Goal: Task Accomplishment & Management: Manage account settings

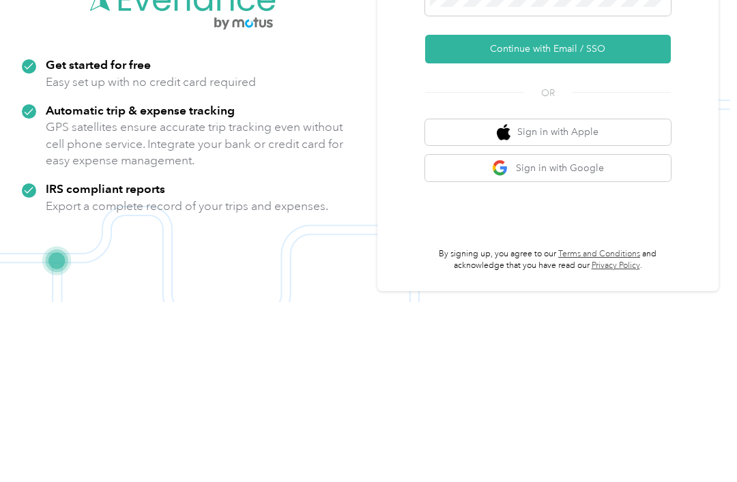
click at [539, 215] on button "Continue with Email / SSO" at bounding box center [548, 229] width 246 height 29
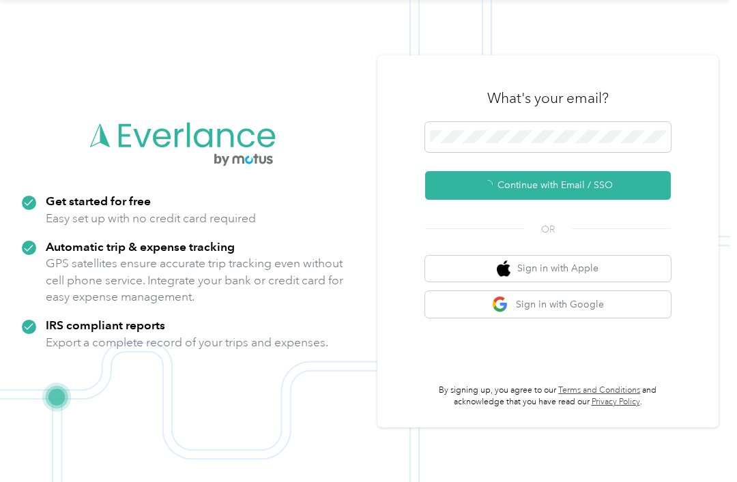
scroll to position [25, 0]
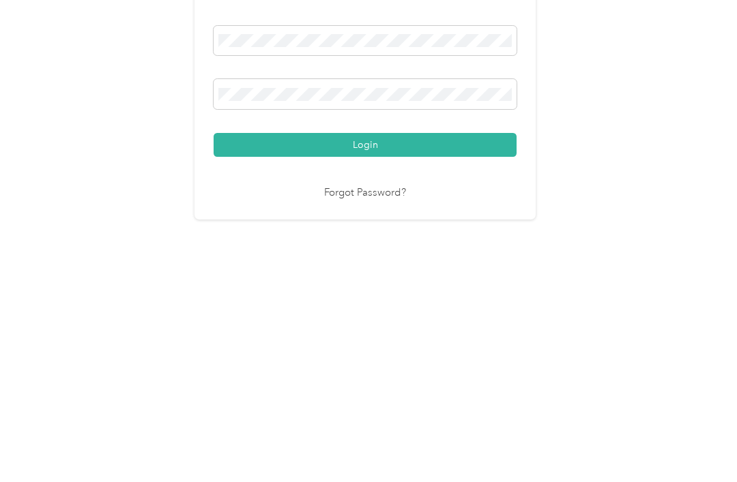
click at [360, 315] on button "Login" at bounding box center [365, 327] width 303 height 24
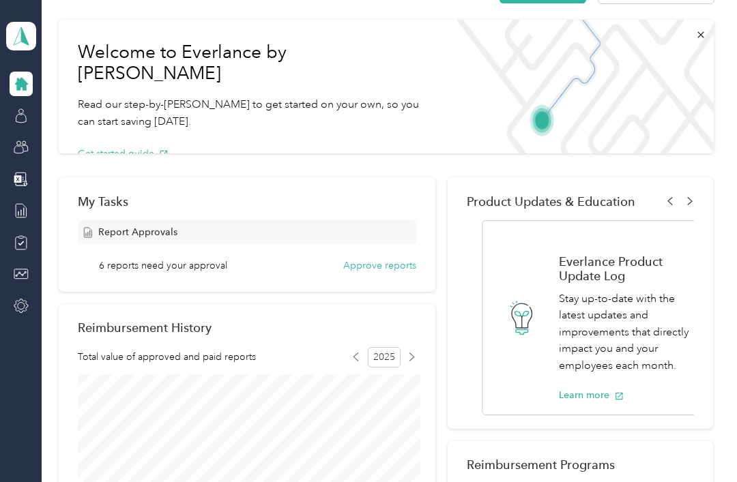
scroll to position [42, 0]
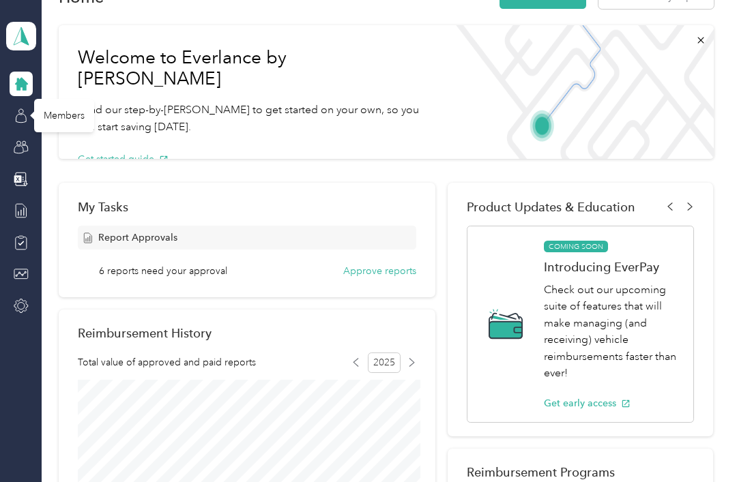
click at [21, 114] on icon at bounding box center [21, 118] width 10 height 9
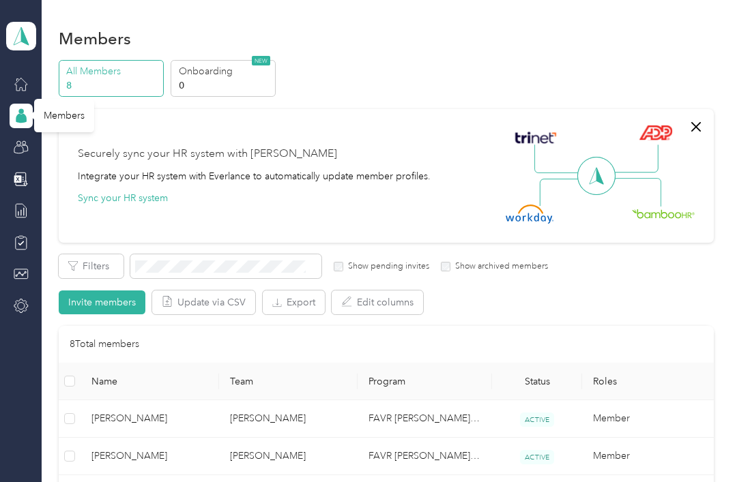
click at [152, 449] on span "[PERSON_NAME]" at bounding box center [149, 456] width 117 height 15
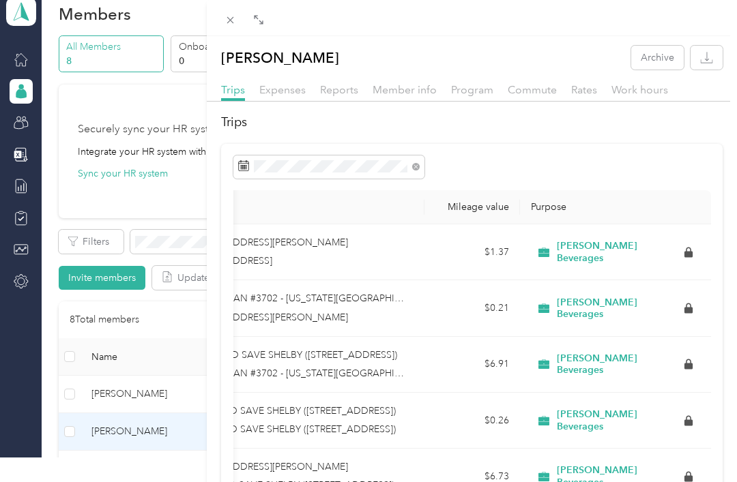
scroll to position [0, 458]
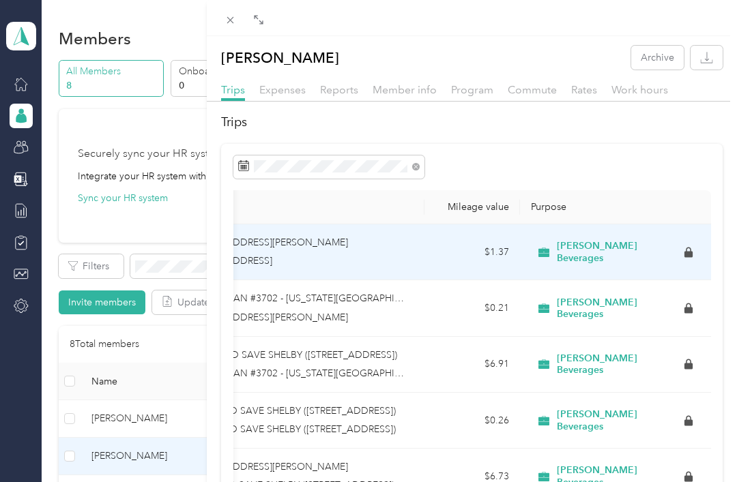
click at [550, 254] on icon at bounding box center [544, 252] width 16 height 11
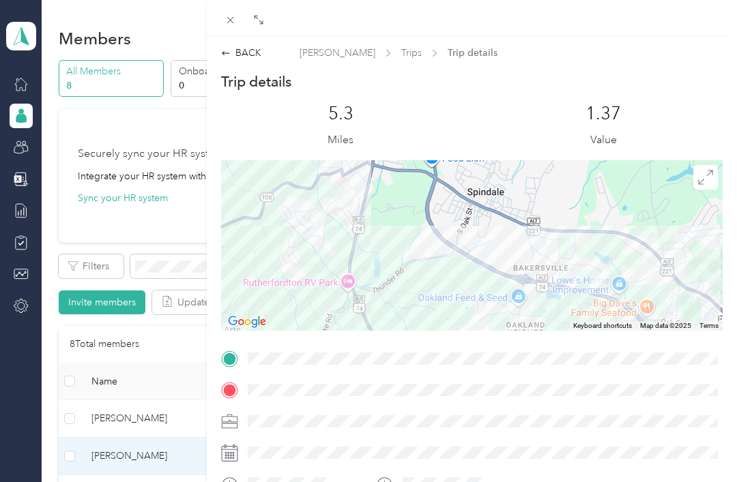
click at [227, 58] on div "BACK" at bounding box center [241, 53] width 40 height 14
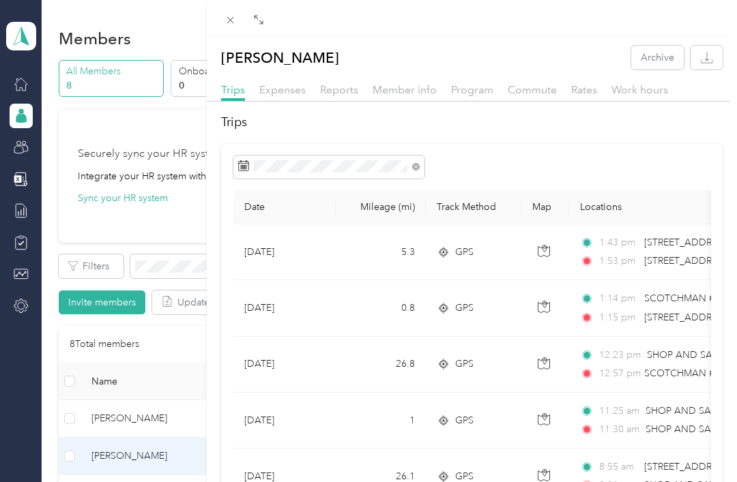
click at [547, 248] on icon "button" at bounding box center [544, 251] width 12 height 12
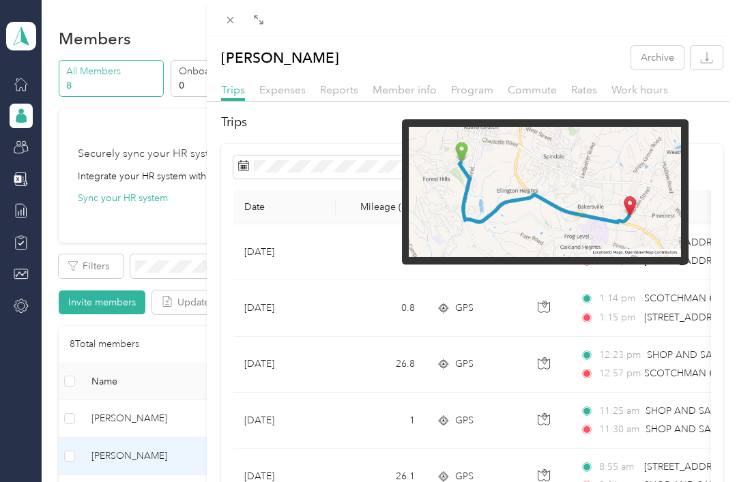
click at [594, 48] on div "[PERSON_NAME] Archive" at bounding box center [472, 58] width 530 height 24
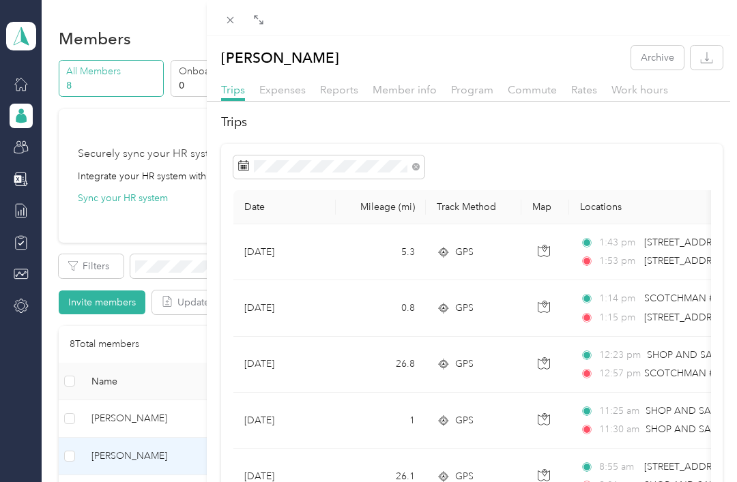
click at [715, 59] on button "button" at bounding box center [706, 58] width 32 height 24
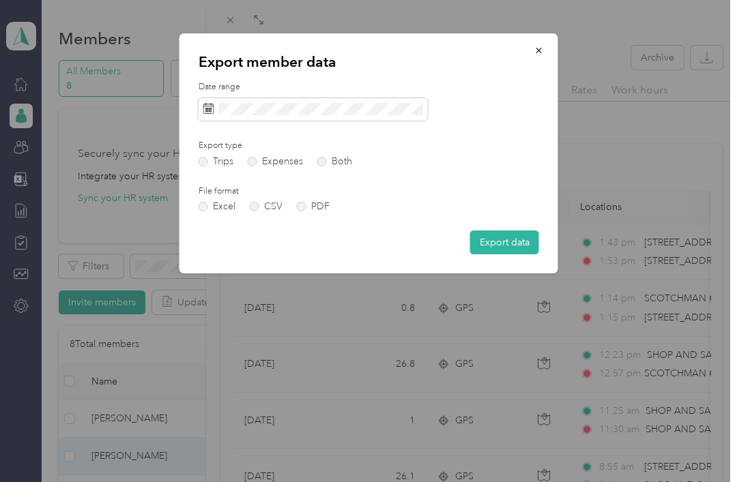
click at [545, 50] on button "button" at bounding box center [539, 50] width 29 height 24
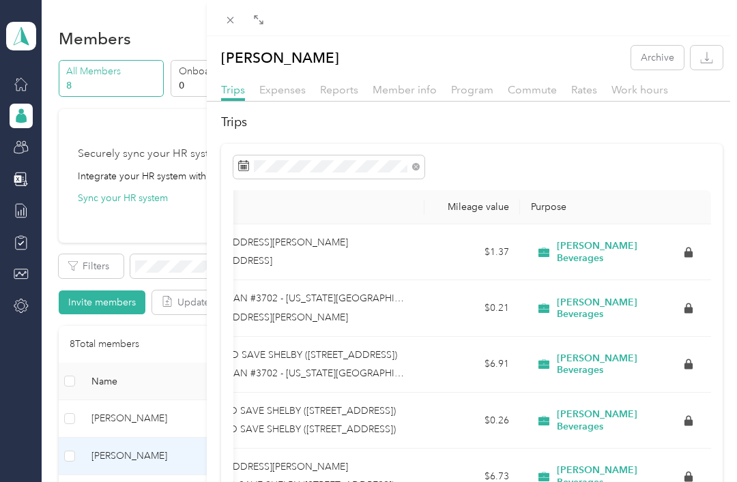
scroll to position [0, 458]
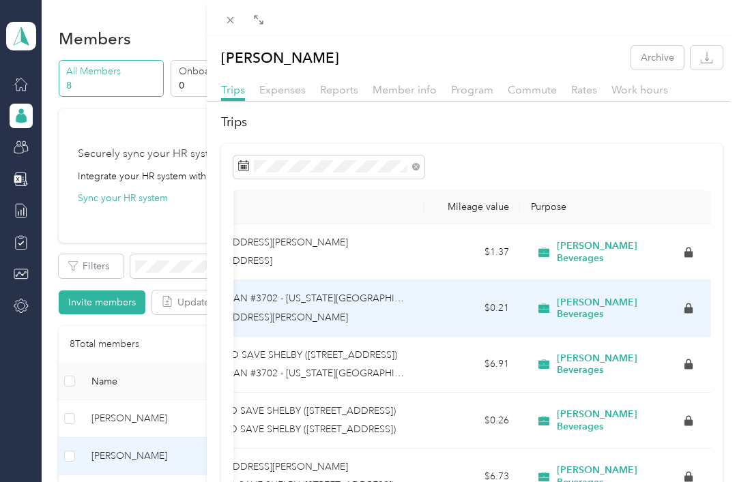
click at [671, 201] on th "Purpose" at bounding box center [615, 207] width 191 height 34
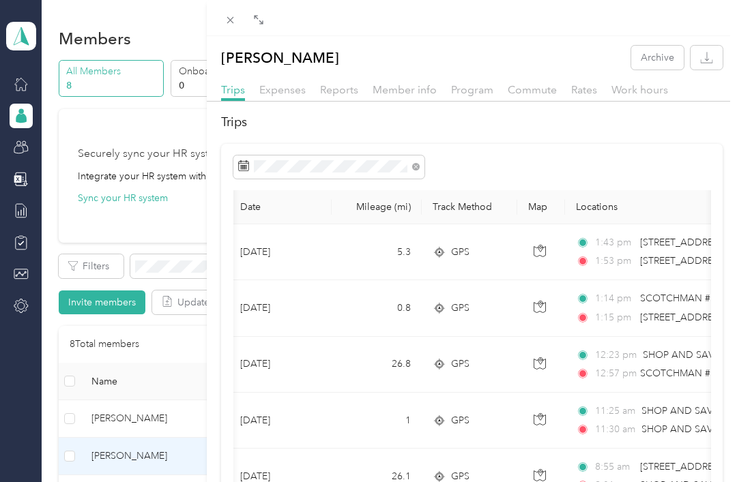
click at [588, 89] on span "Rates" at bounding box center [584, 89] width 26 height 13
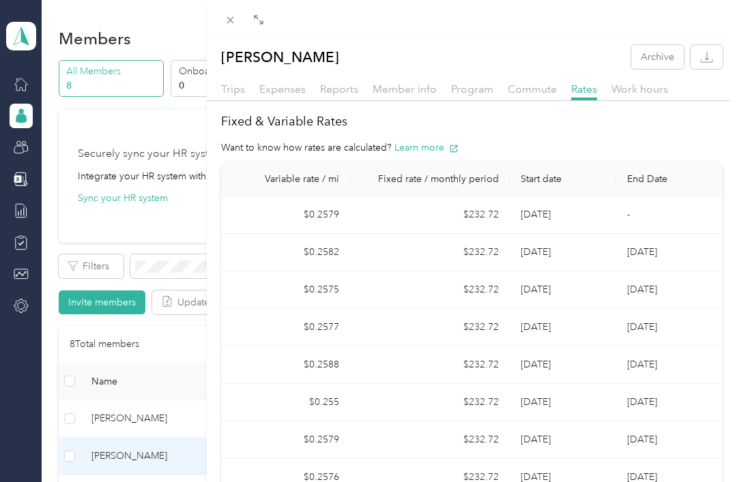
scroll to position [5, 0]
